Goal: Task Accomplishment & Management: Complete application form

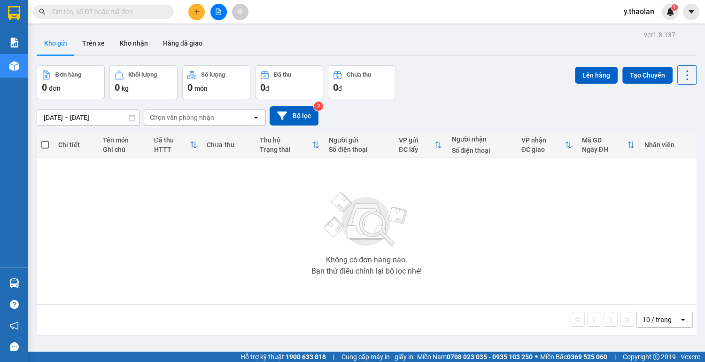
click at [200, 12] on icon "plus" at bounding box center [197, 11] width 7 height 7
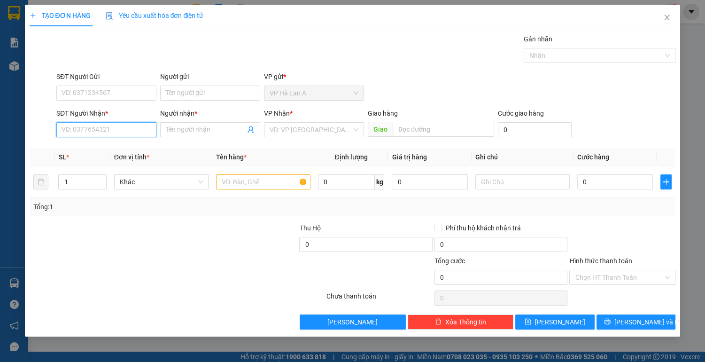
click at [98, 126] on input "SĐT Người Nhận *" at bounding box center [106, 129] width 100 height 15
click at [101, 147] on div "0963234441 - nhi" at bounding box center [106, 148] width 89 height 10
type input "0963234441"
type input "nhi"
type input "0963234441"
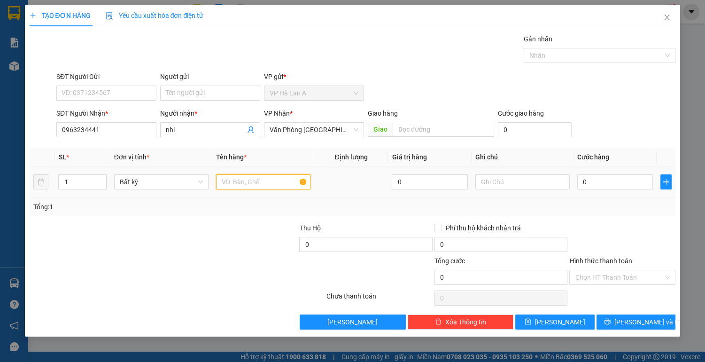
click at [249, 182] on input "text" at bounding box center [263, 181] width 94 height 15
type input "1 t"
click at [600, 187] on input "0" at bounding box center [615, 181] width 76 height 15
type input "4"
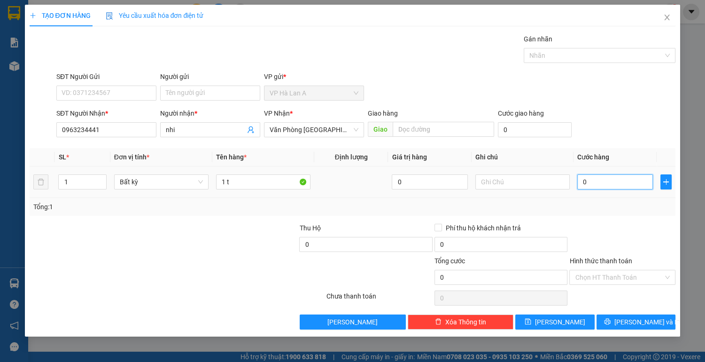
type input "4"
type input "40"
type input "40.000"
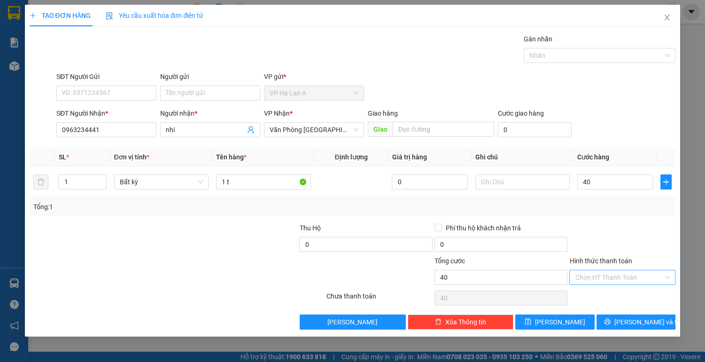
type input "40.000"
click at [609, 277] on input "Hình thức thanh toán" at bounding box center [619, 277] width 88 height 14
click at [610, 292] on div "Tại văn phòng" at bounding box center [622, 295] width 95 height 10
type input "0"
click at [569, 318] on button "[PERSON_NAME]" at bounding box center [554, 321] width 79 height 15
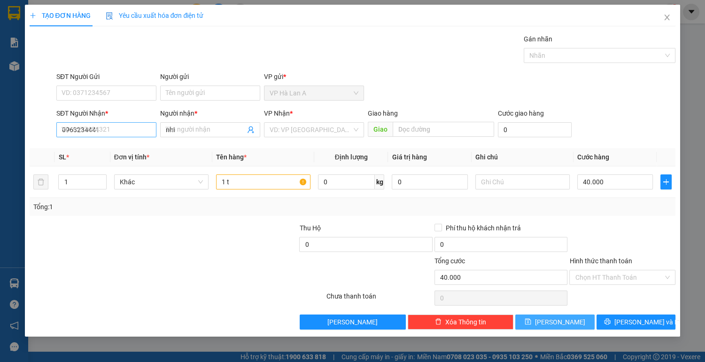
type input "0"
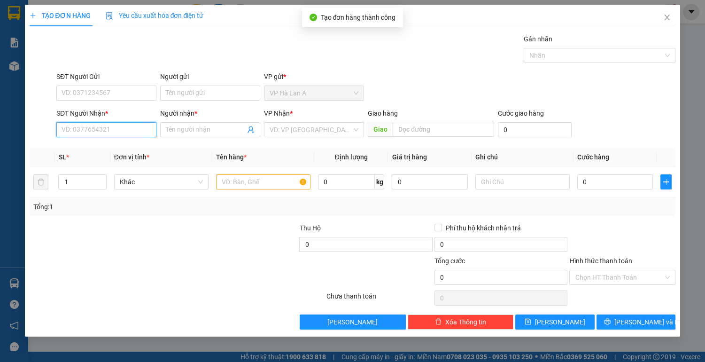
click at [116, 126] on input "SĐT Người Nhận *" at bounding box center [106, 129] width 100 height 15
click at [109, 130] on input "0934839" at bounding box center [106, 129] width 100 height 15
type input "0934839108"
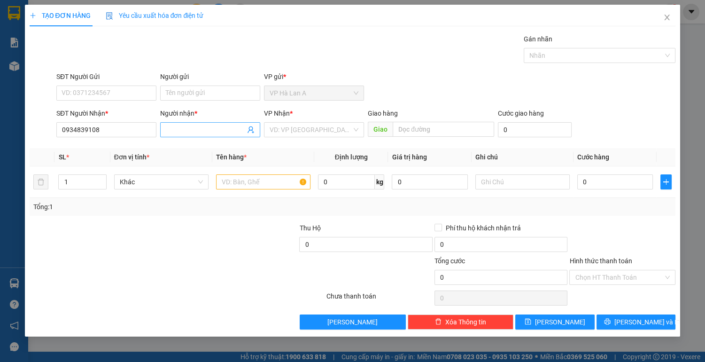
click at [190, 132] on input "Người nhận *" at bounding box center [205, 129] width 79 height 10
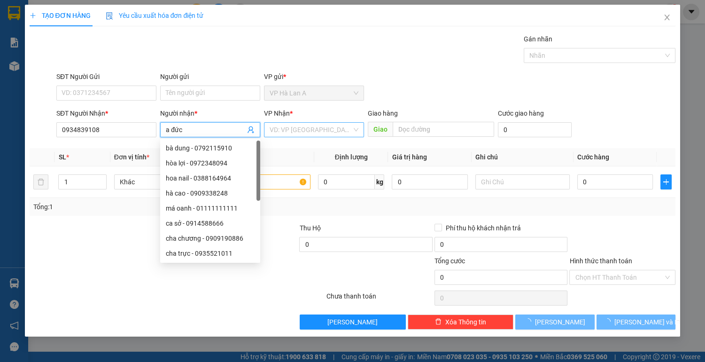
type input "a đức"
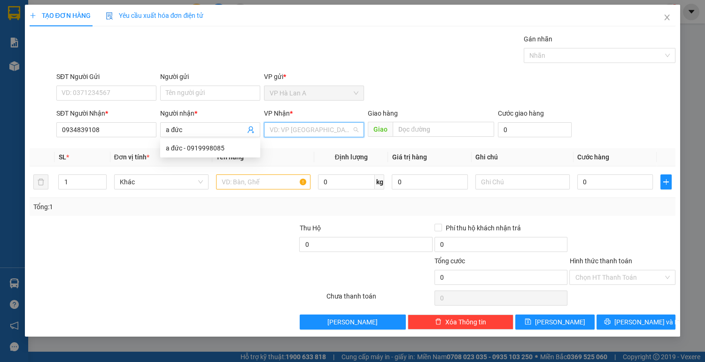
click at [291, 128] on input "search" at bounding box center [311, 130] width 82 height 14
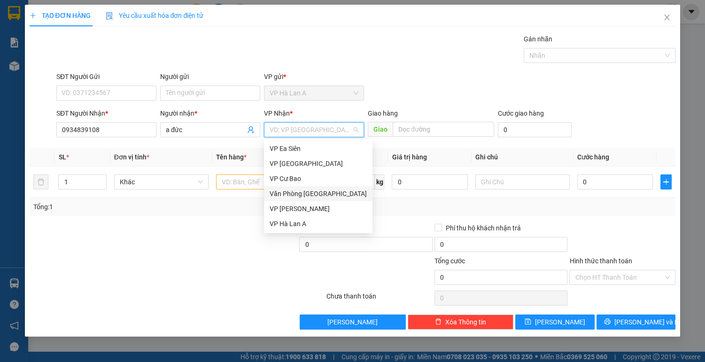
click at [318, 193] on div "Văn Phòng [GEOGRAPHIC_DATA]" at bounding box center [318, 193] width 97 height 10
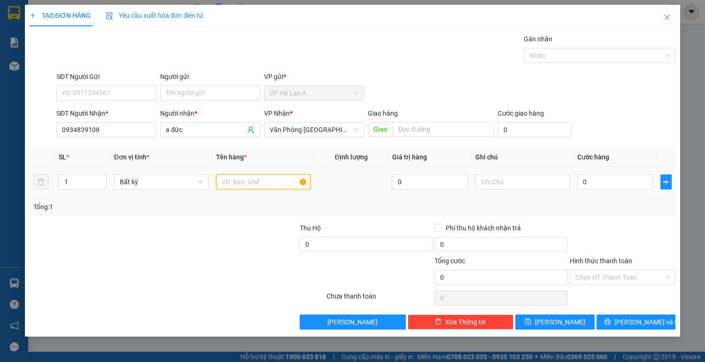
click at [231, 179] on input "text" at bounding box center [263, 181] width 94 height 15
type input "1 mi sơ"
click at [573, 326] on button "[PERSON_NAME]" at bounding box center [554, 321] width 79 height 15
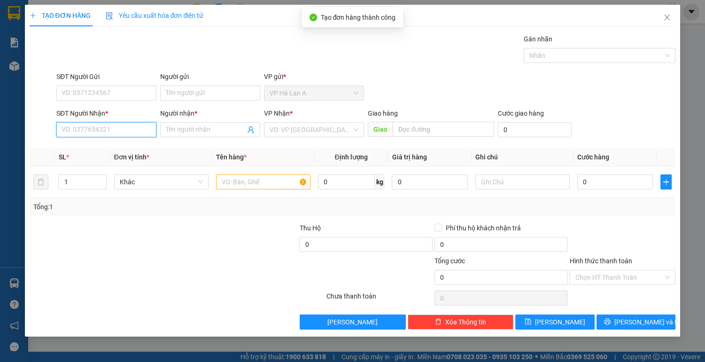
click at [127, 130] on input "SĐT Người Nhận *" at bounding box center [106, 129] width 100 height 15
type input "0"
click at [665, 16] on icon "close" at bounding box center [667, 18] width 5 height 6
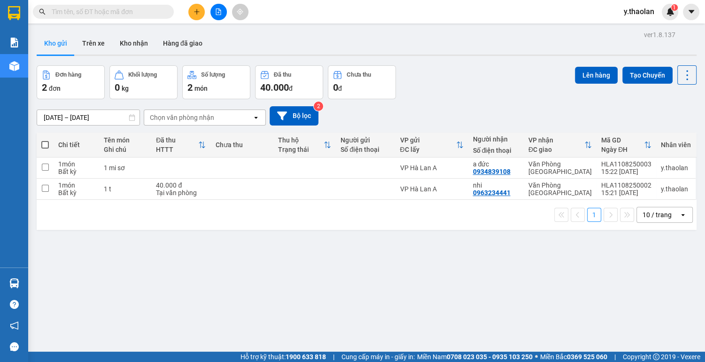
click at [96, 11] on input "text" at bounding box center [107, 12] width 111 height 10
